Goal: Information Seeking & Learning: Learn about a topic

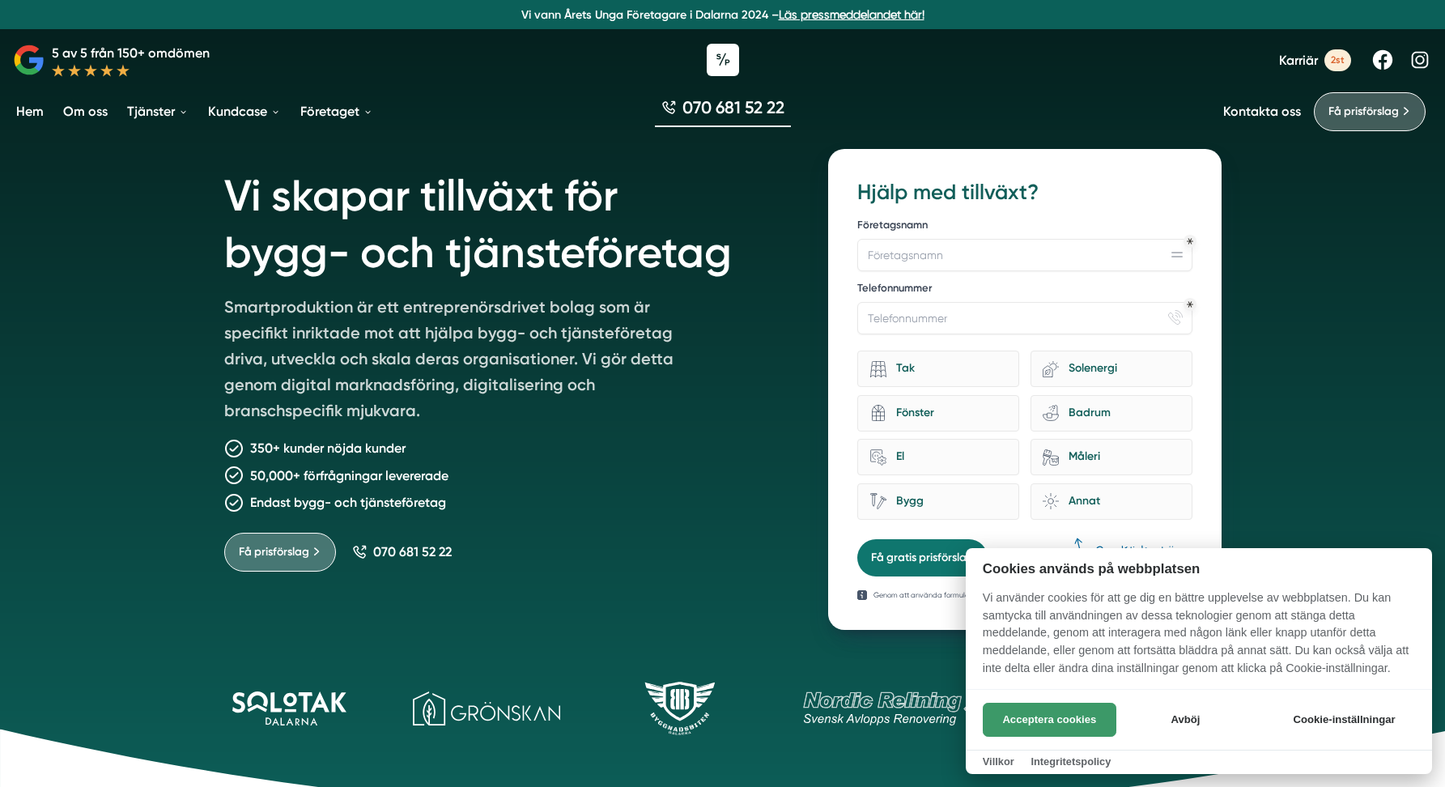
click at [1068, 705] on button "Acceptera cookies" at bounding box center [1050, 720] width 134 height 34
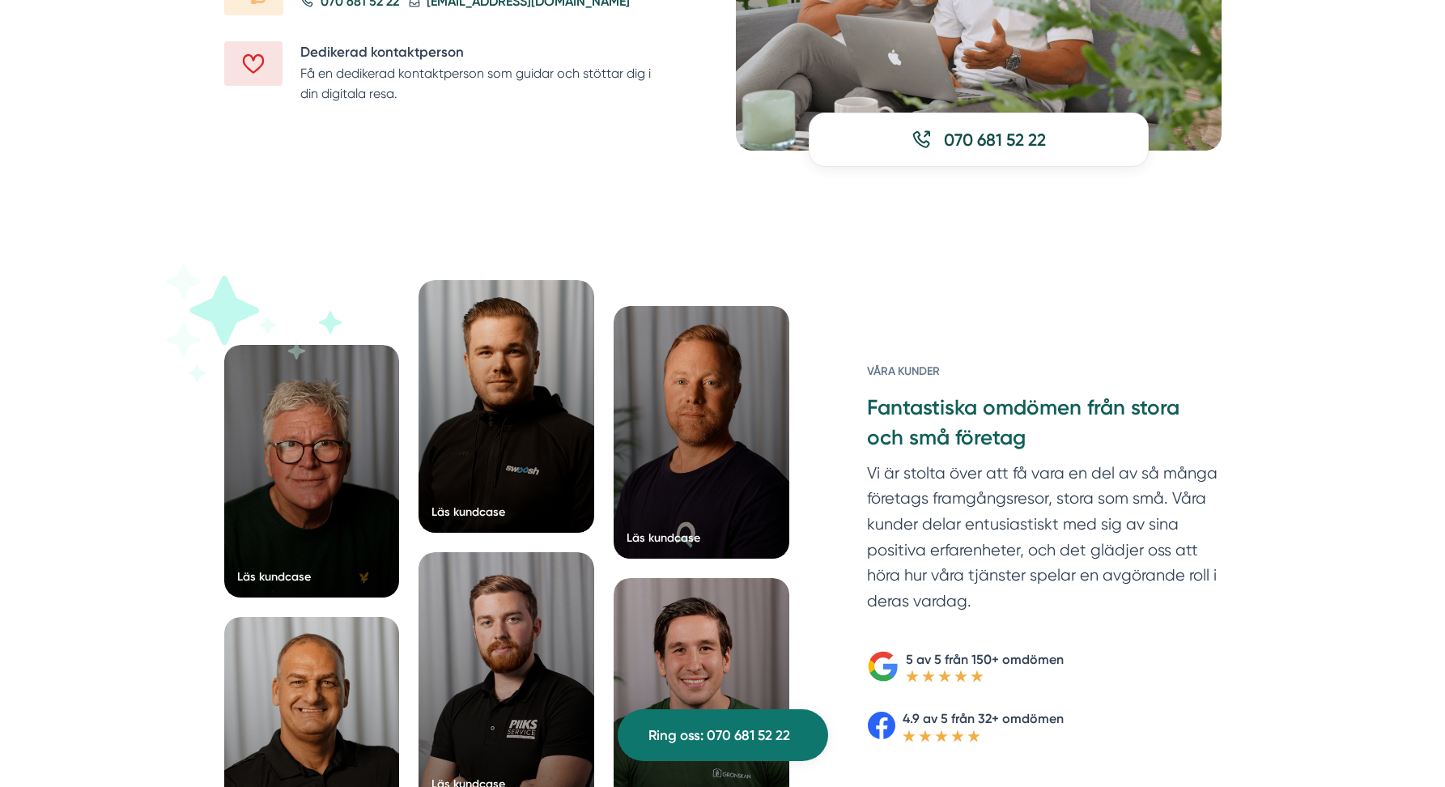
scroll to position [2431, 0]
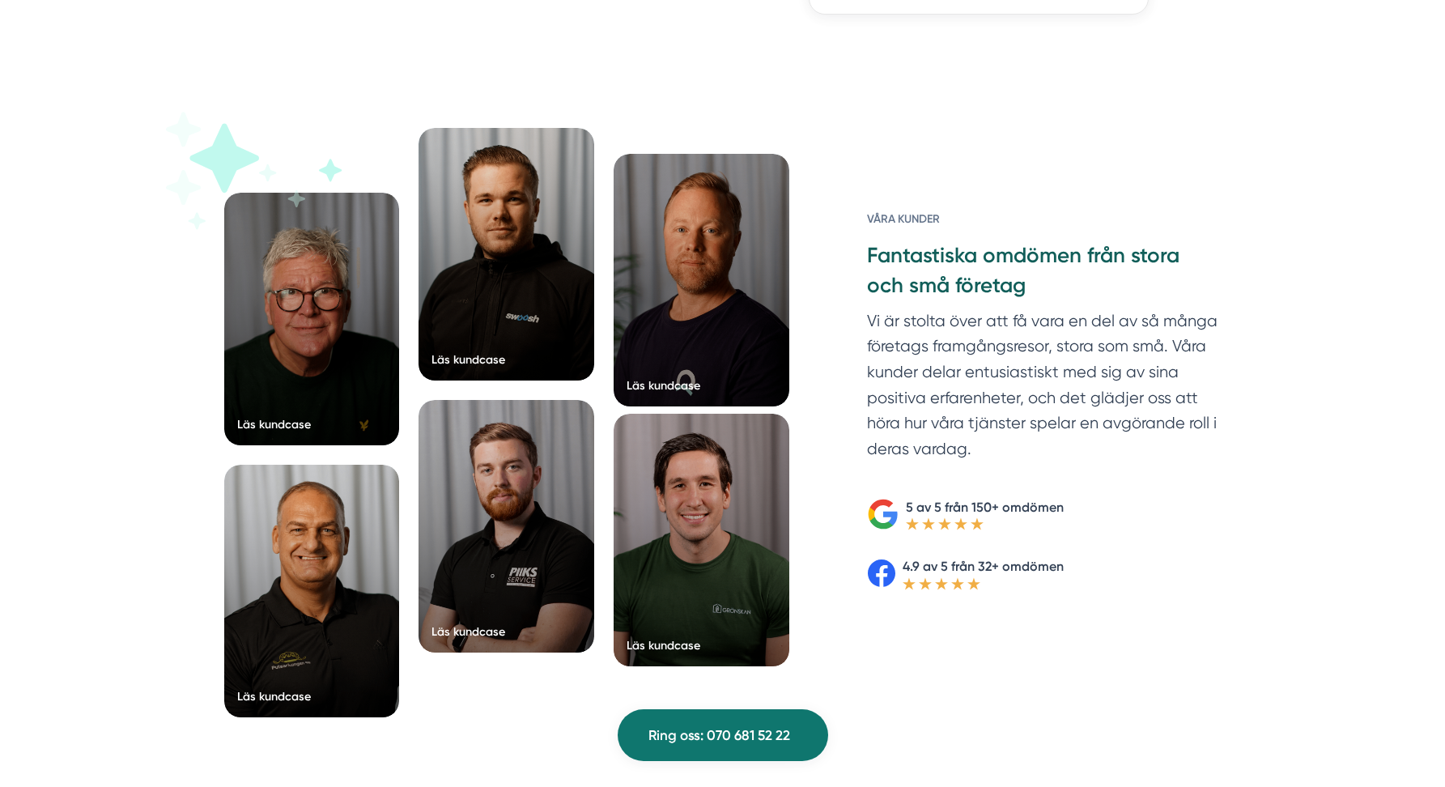
drag, startPoint x: 728, startPoint y: 537, endPoint x: 691, endPoint y: 529, distance: 37.1
click at [727, 537] on div at bounding box center [702, 540] width 176 height 253
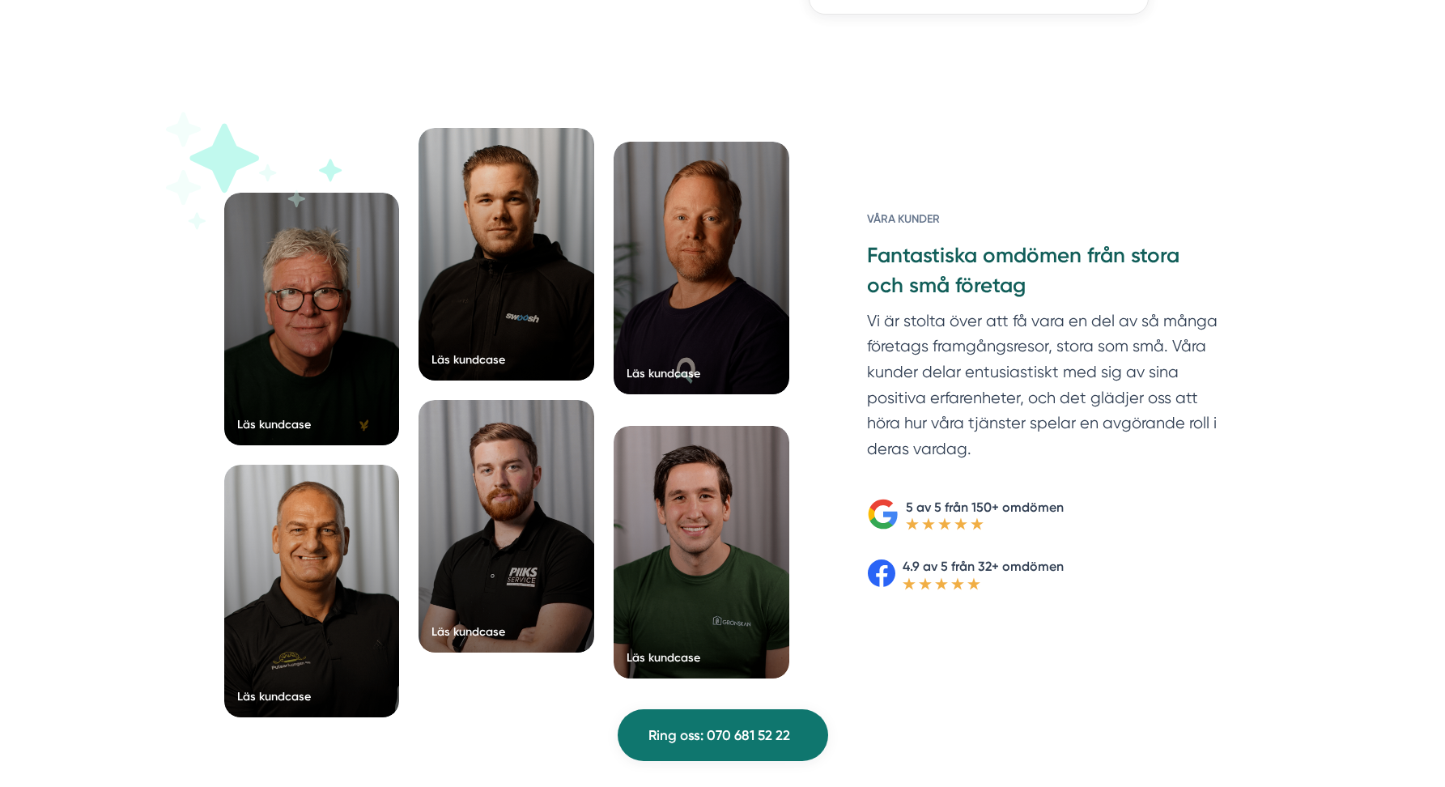
click at [687, 348] on div at bounding box center [702, 268] width 176 height 253
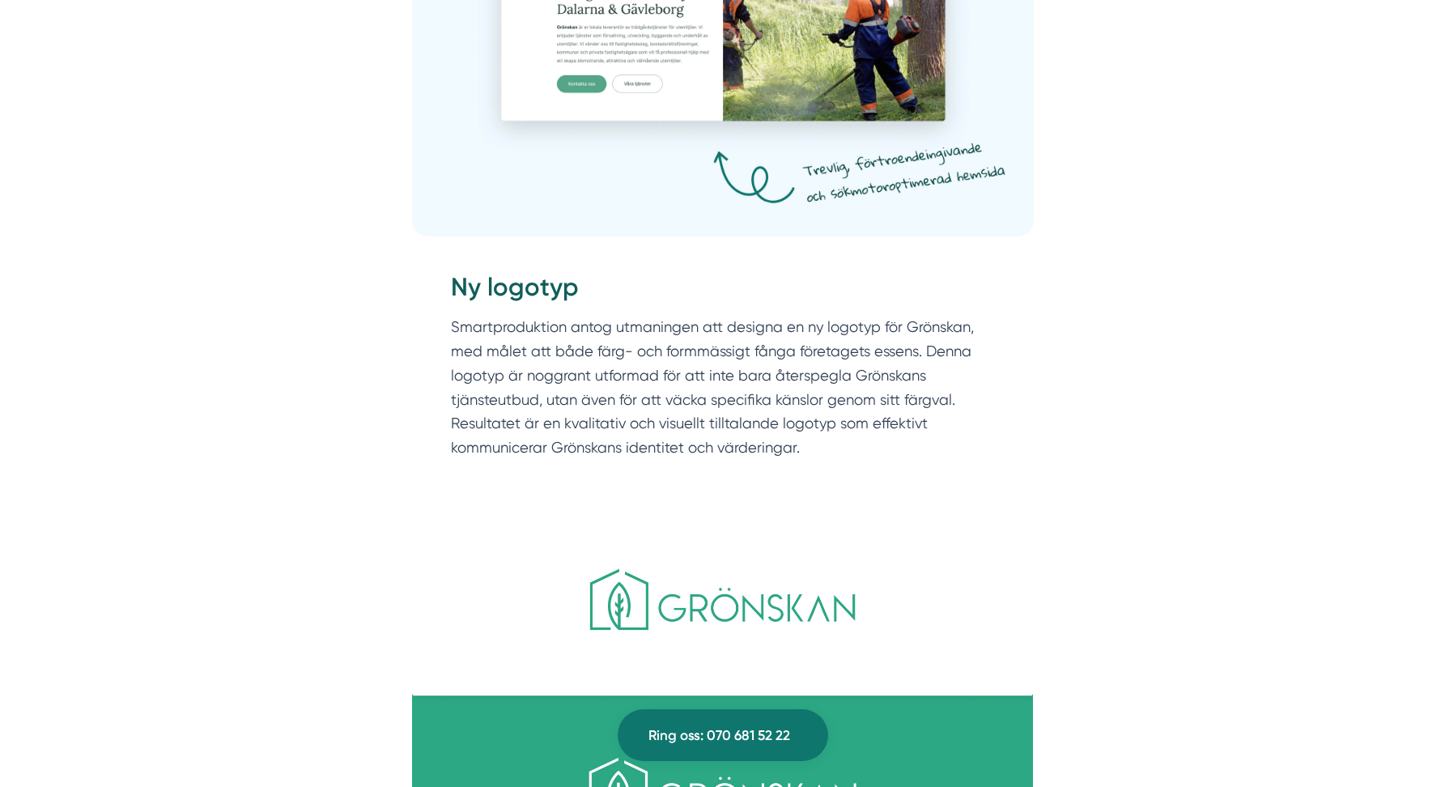
scroll to position [2289, 0]
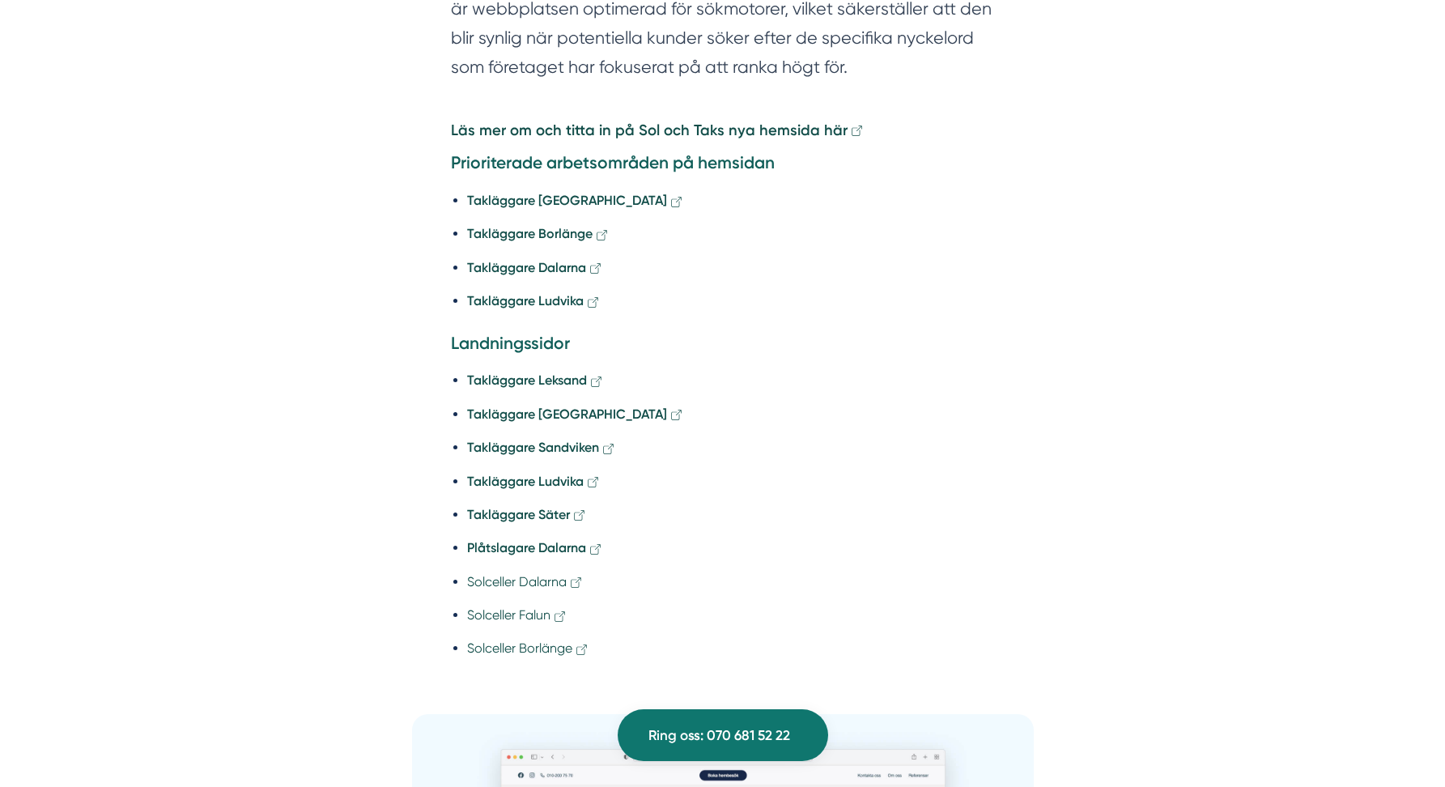
scroll to position [2388, 0]
click at [546, 193] on strong "Takläggare [GEOGRAPHIC_DATA]" at bounding box center [567, 200] width 200 height 15
click at [552, 407] on strong "Takläggare [GEOGRAPHIC_DATA]" at bounding box center [567, 414] width 200 height 15
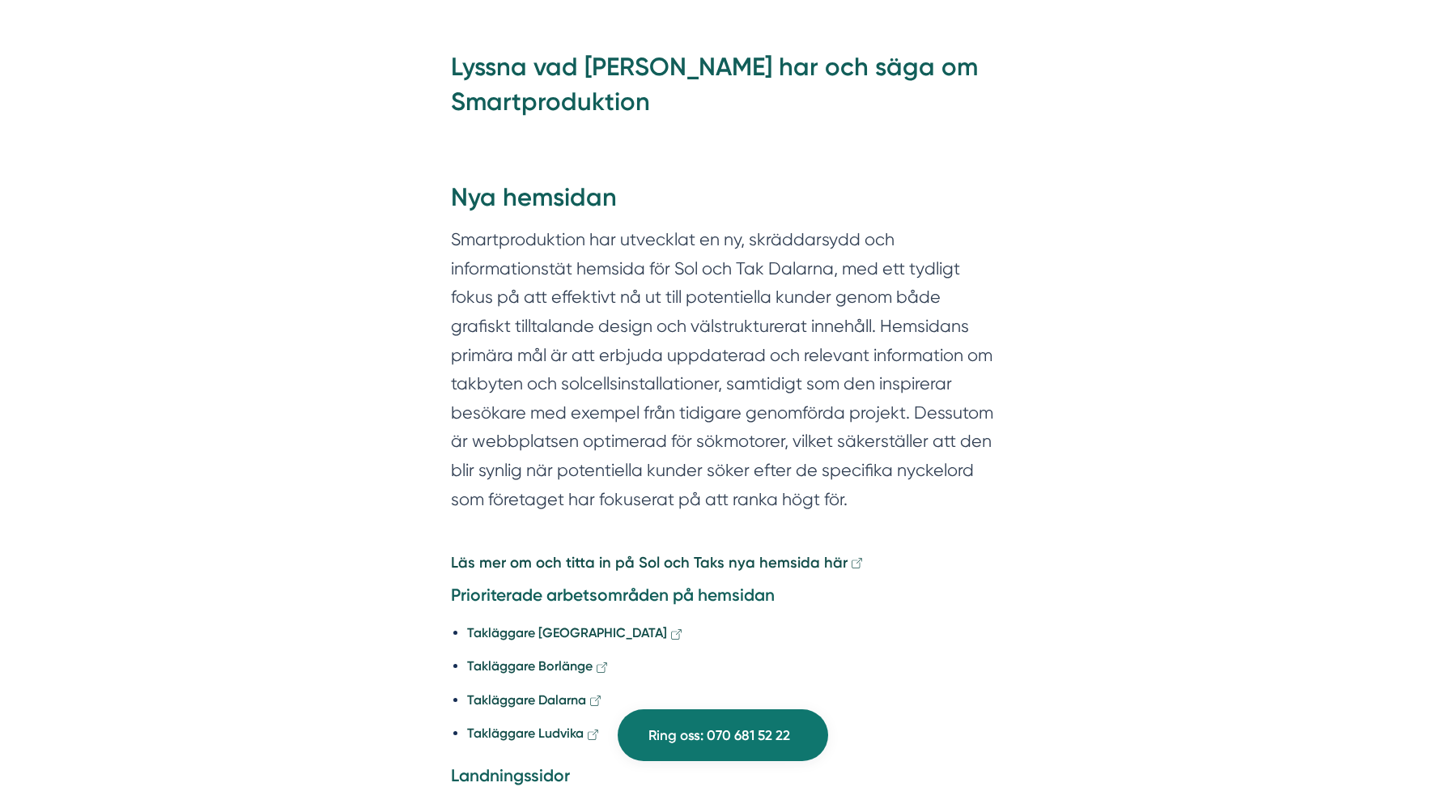
scroll to position [1990, 0]
